Goal: Task Accomplishment & Management: Manage account settings

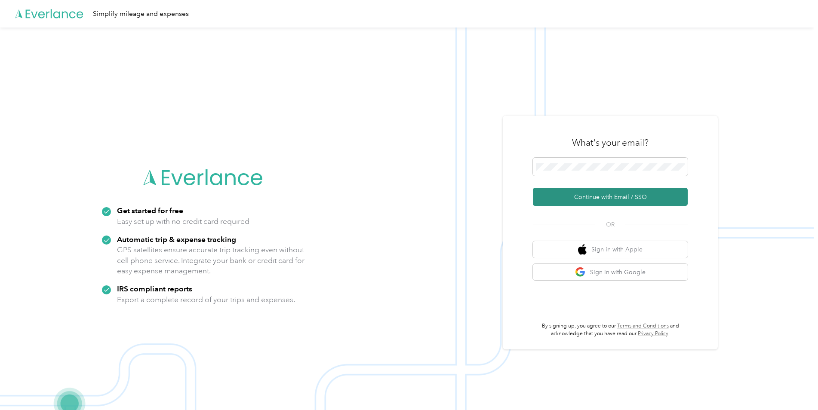
click at [664, 199] on button "Continue with Email / SSO" at bounding box center [610, 197] width 155 height 18
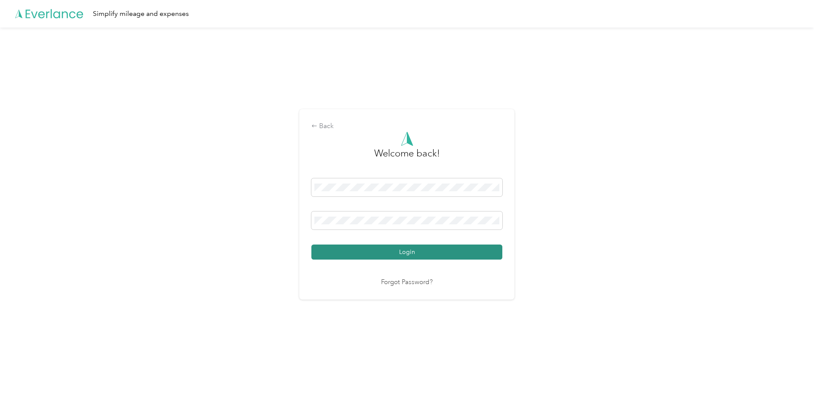
click at [412, 249] on button "Login" at bounding box center [406, 252] width 191 height 15
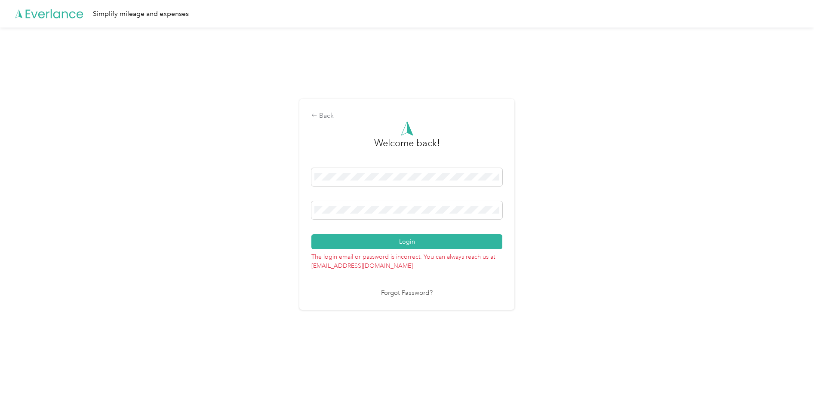
click at [402, 293] on link "Forgot Password?" at bounding box center [407, 294] width 52 height 10
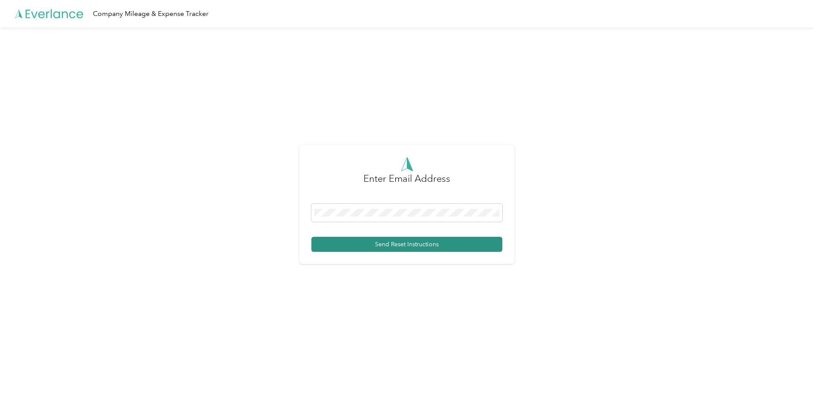
click at [386, 245] on button "Send Reset Instructions" at bounding box center [406, 244] width 191 height 15
